Goal: Task Accomplishment & Management: Manage account settings

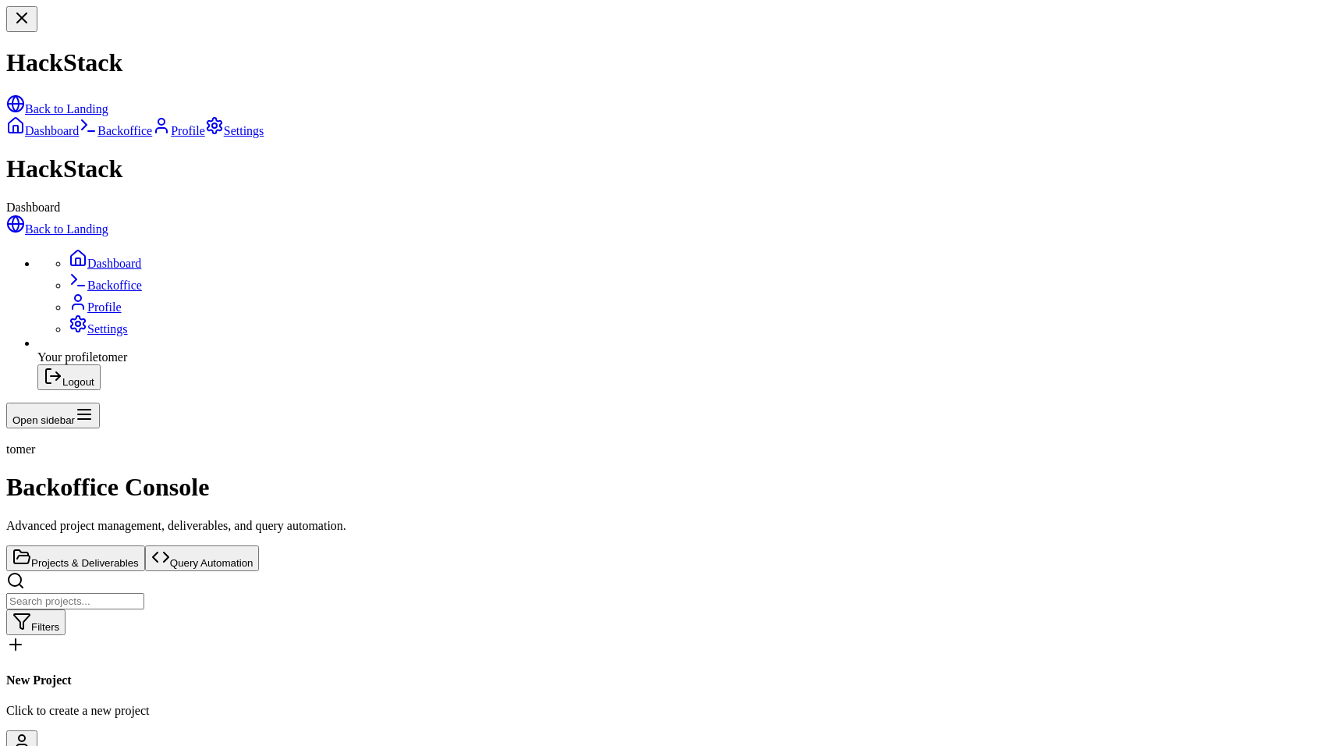
click at [108, 222] on link "Back to Landing" at bounding box center [57, 228] width 102 height 13
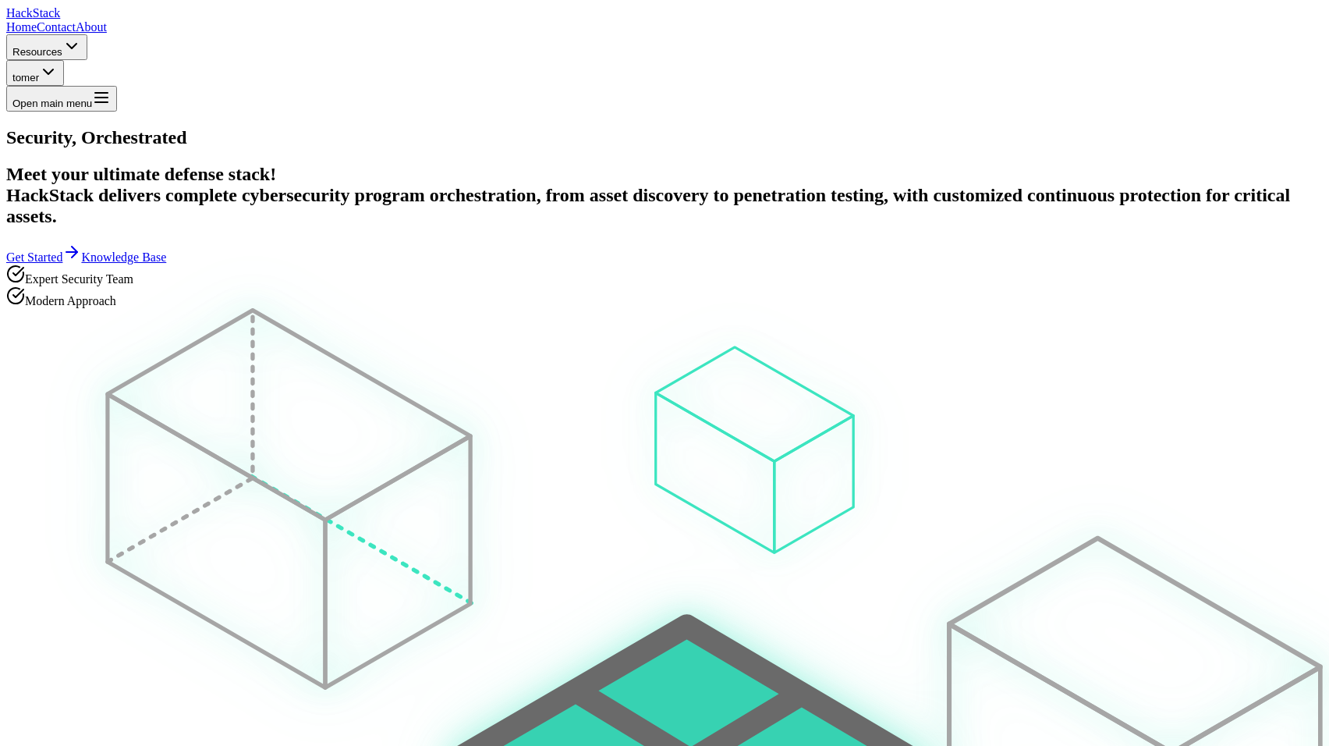
click at [39, 72] on span "tomer" at bounding box center [25, 78] width 27 height 12
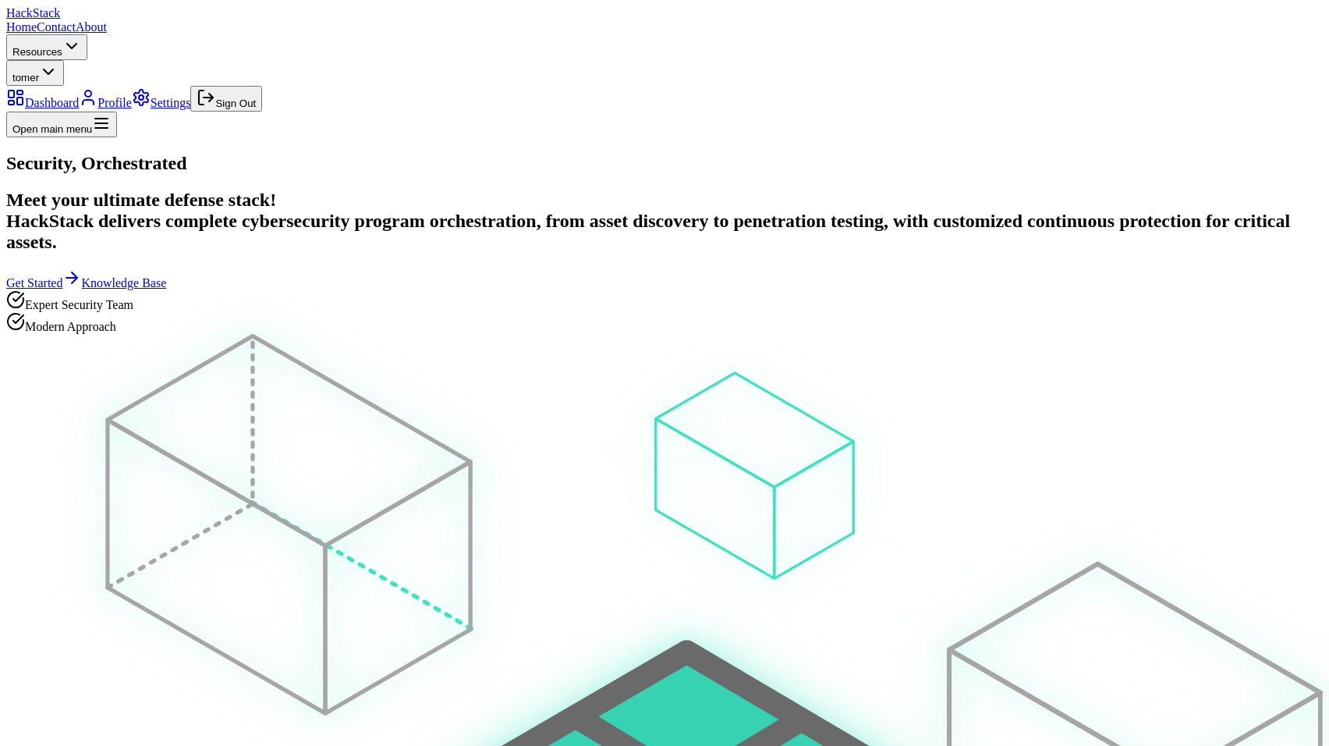
click at [262, 112] on button "Sign Out" at bounding box center [226, 99] width 72 height 26
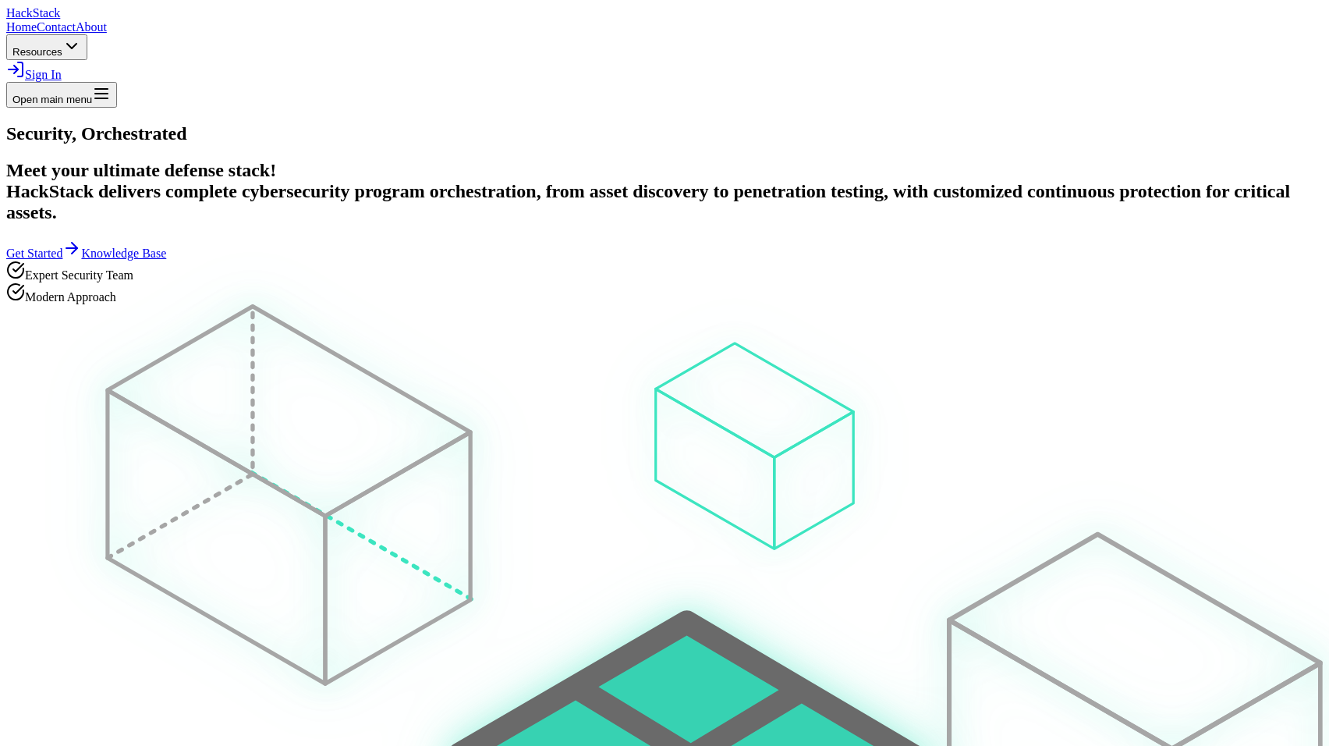
click at [62, 68] on span "Sign In" at bounding box center [43, 74] width 37 height 13
